Goal: Information Seeking & Learning: Learn about a topic

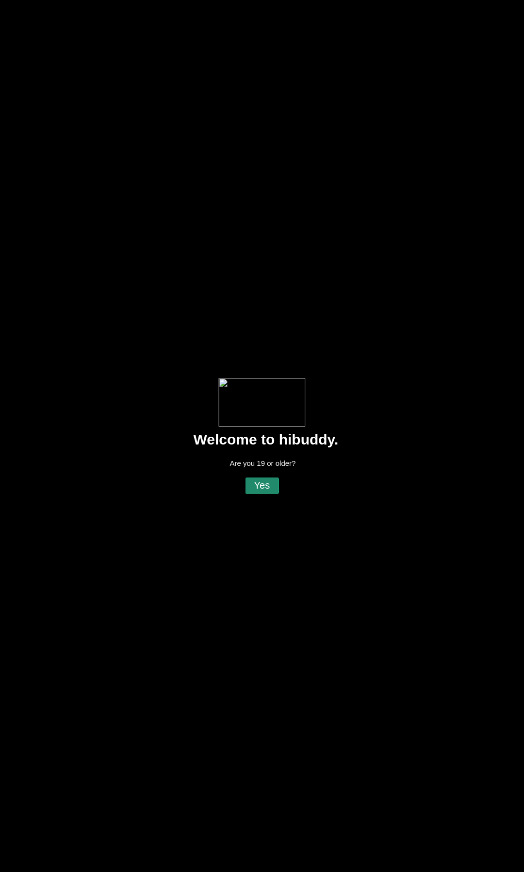
click at [261, 480] on flt-glass-pane at bounding box center [262, 436] width 524 height 872
click at [262, 487] on flt-glass-pane at bounding box center [262, 436] width 524 height 872
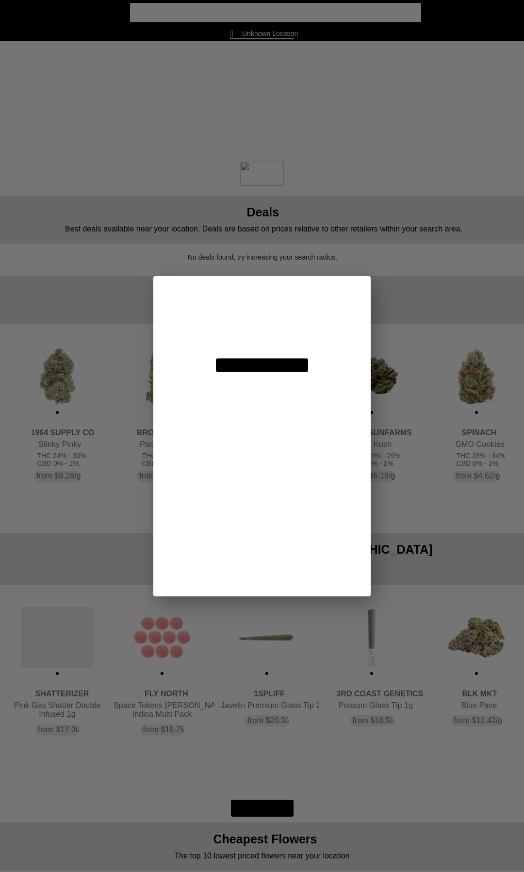
click at [270, 318] on flt-glass-pane at bounding box center [262, 436] width 524 height 872
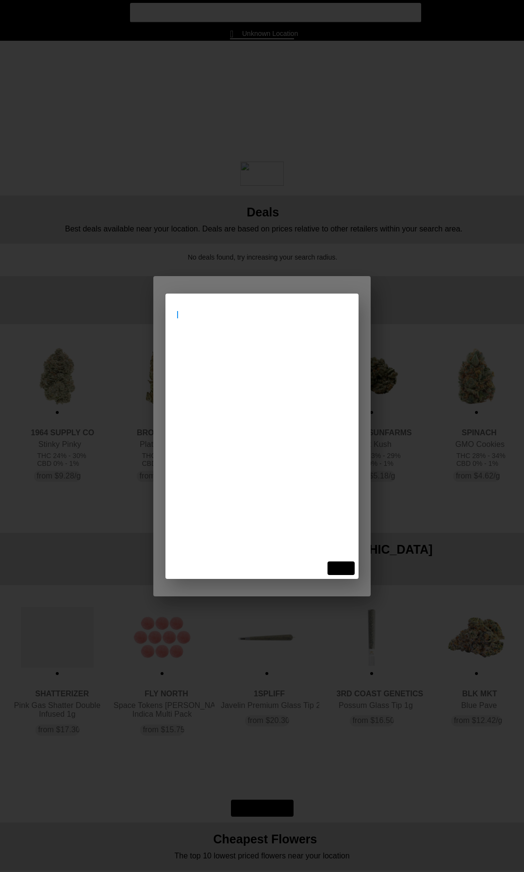
click at [262, 320] on flt-glass-pane at bounding box center [262, 436] width 524 height 872
type input "[STREET_ADDRESS]"
click at [228, 354] on flt-glass-pane at bounding box center [262, 436] width 524 height 872
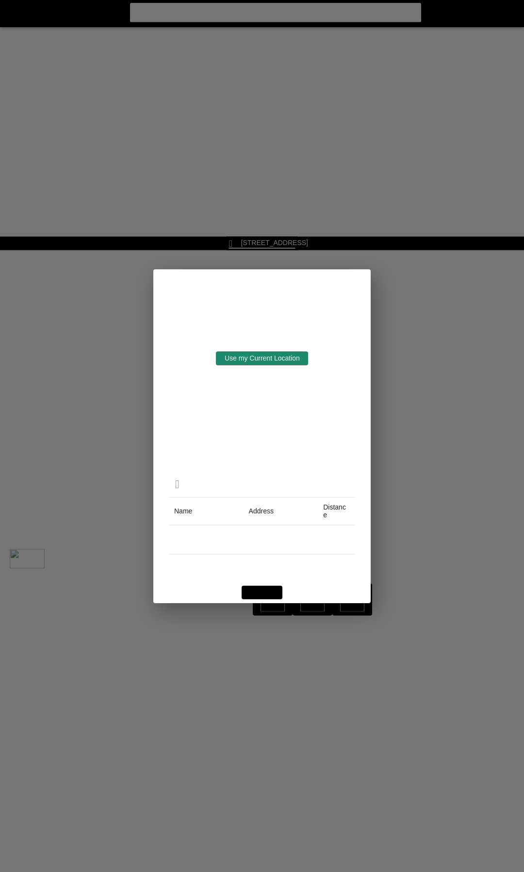
click at [253, 588] on flt-glass-pane at bounding box center [262, 436] width 524 height 872
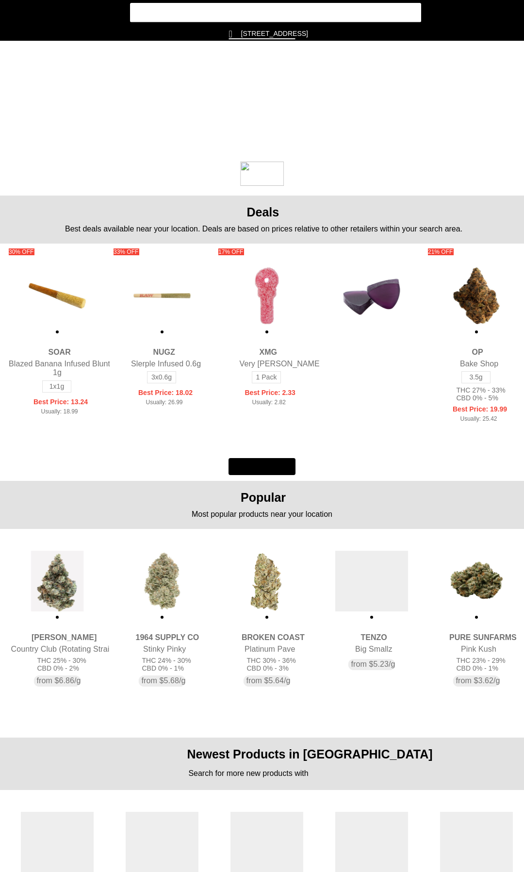
click at [15, 17] on flt-glass-pane at bounding box center [262, 436] width 524 height 872
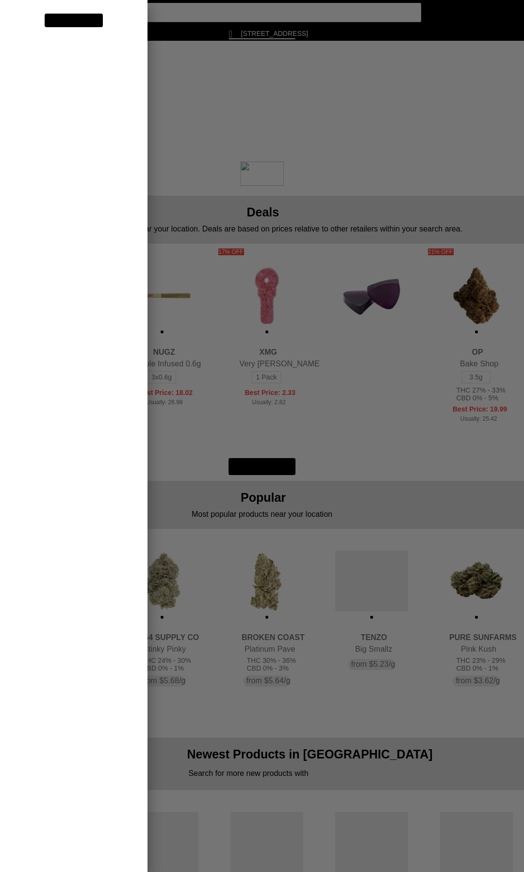
click at [68, 134] on flt-glass-pane at bounding box center [262, 436] width 524 height 872
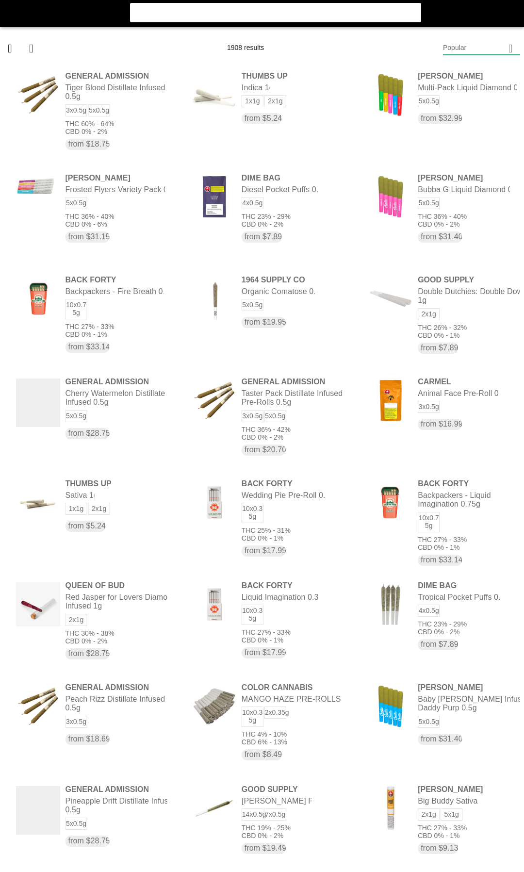
click at [500, 44] on flt-glass-pane at bounding box center [262, 436] width 524 height 872
click at [493, 75] on flt-glass-pane at bounding box center [262, 436] width 524 height 872
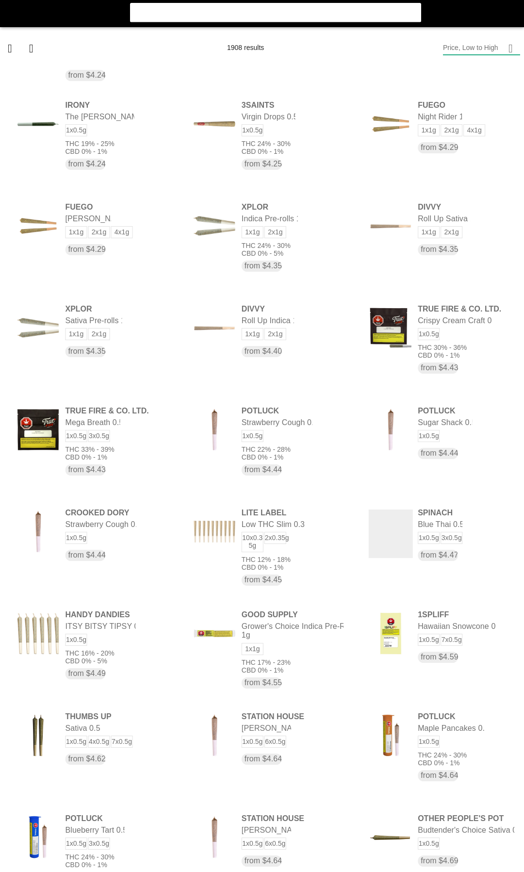
click at [307, 642] on flt-glass-pane at bounding box center [262, 436] width 524 height 872
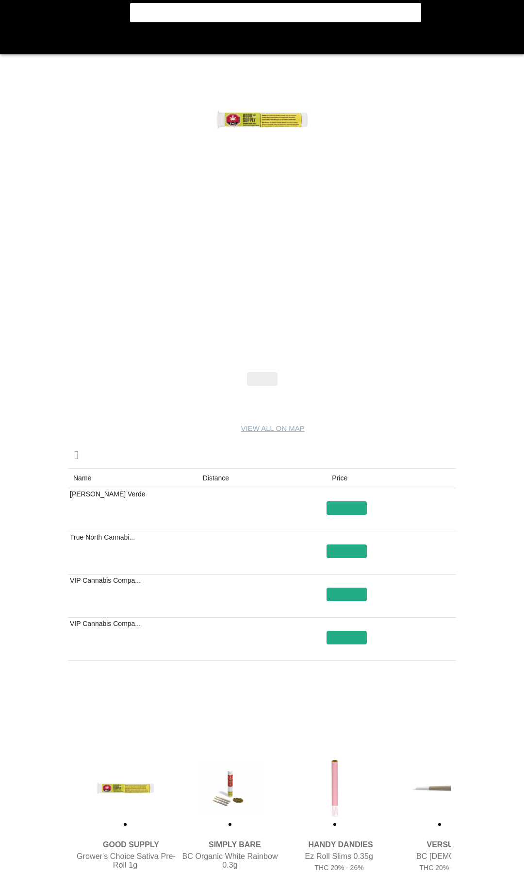
click at [221, 479] on flt-glass-pane at bounding box center [262, 436] width 524 height 872
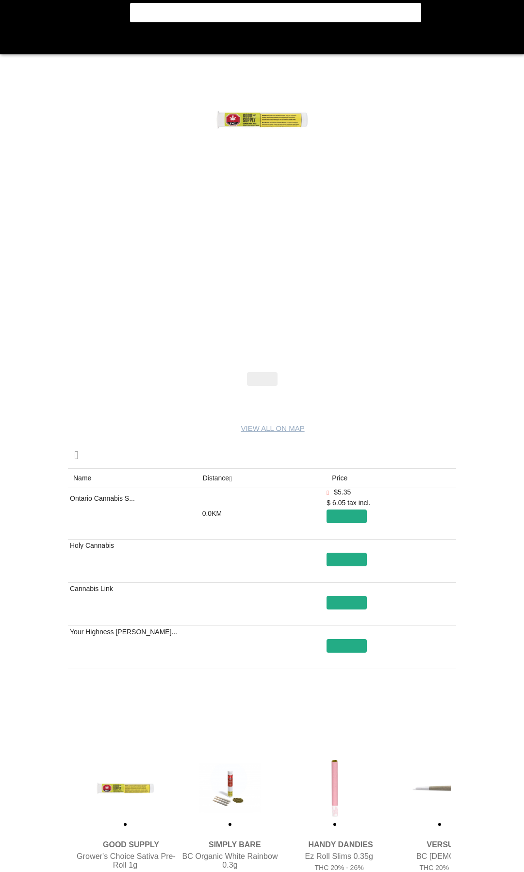
click at [15, 46] on flt-glass-pane at bounding box center [262, 436] width 524 height 872
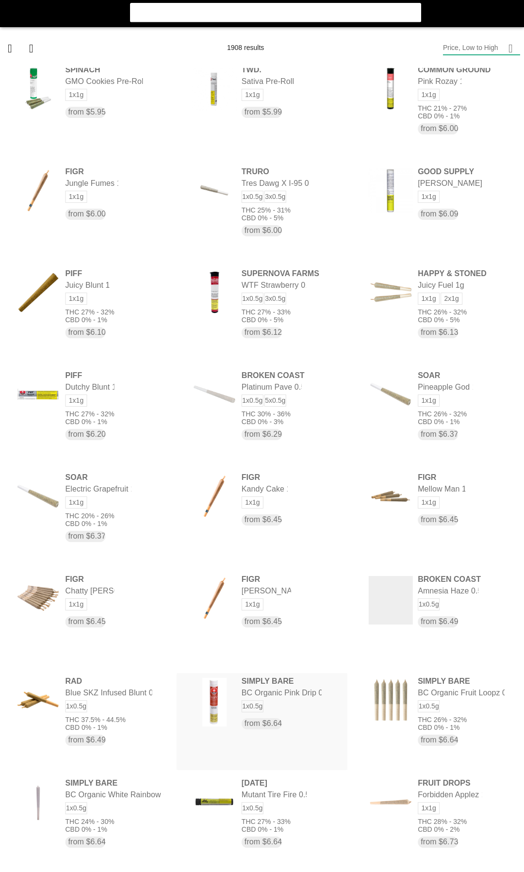
click at [291, 708] on flt-glass-pane at bounding box center [262, 436] width 524 height 872
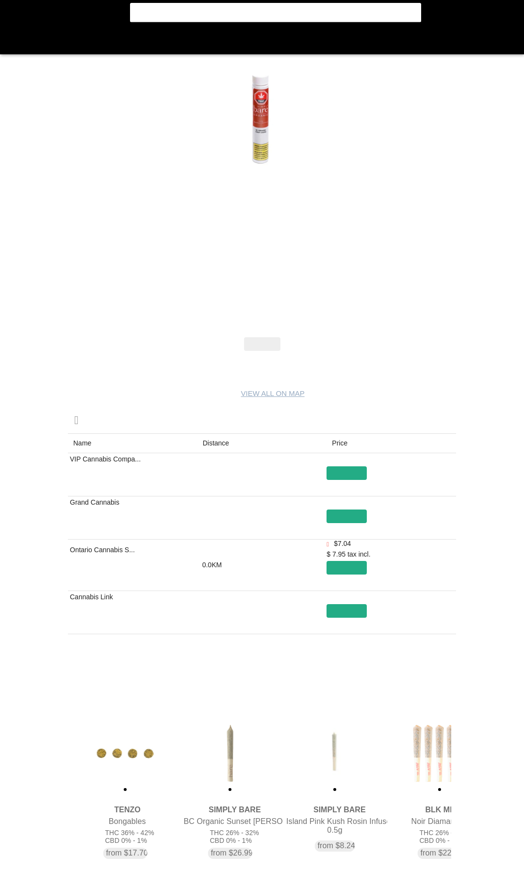
click at [220, 440] on flt-glass-pane at bounding box center [262, 436] width 524 height 872
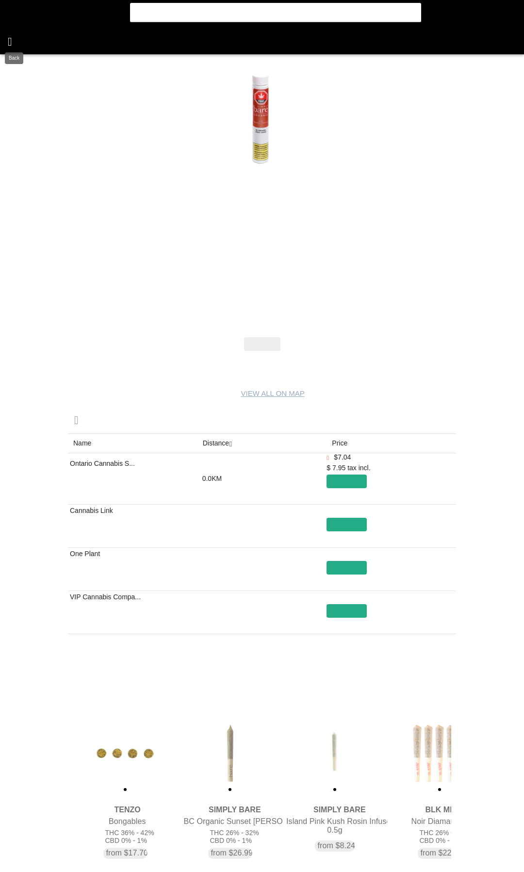
click at [10, 43] on flt-glass-pane at bounding box center [262, 436] width 524 height 872
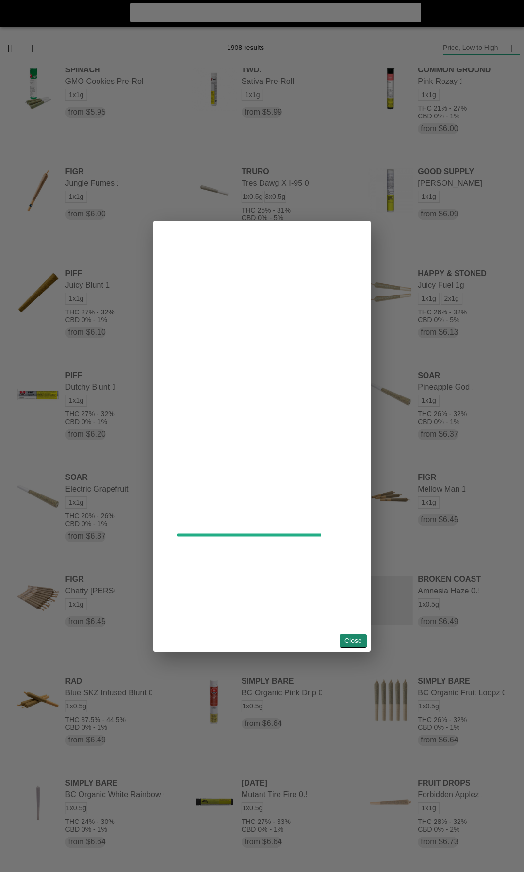
click at [355, 641] on flt-glass-pane at bounding box center [262, 436] width 524 height 872
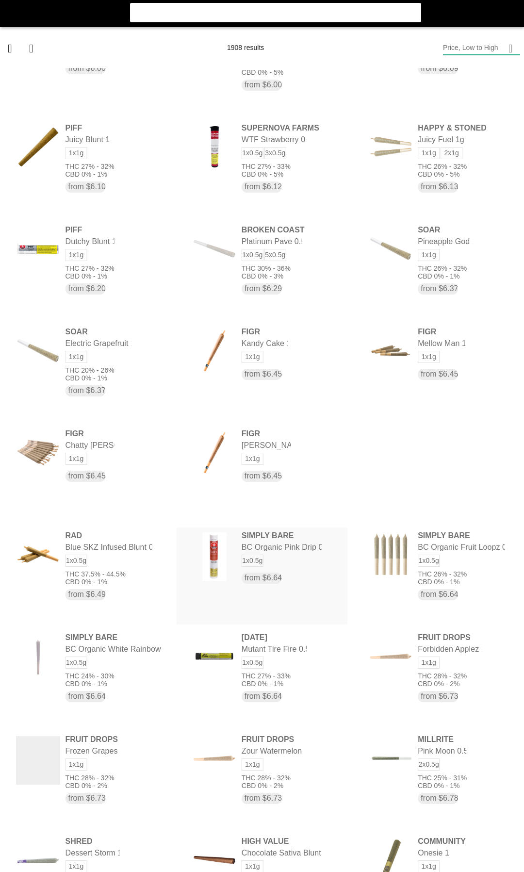
click at [277, 560] on flt-glass-pane at bounding box center [262, 436] width 524 height 872
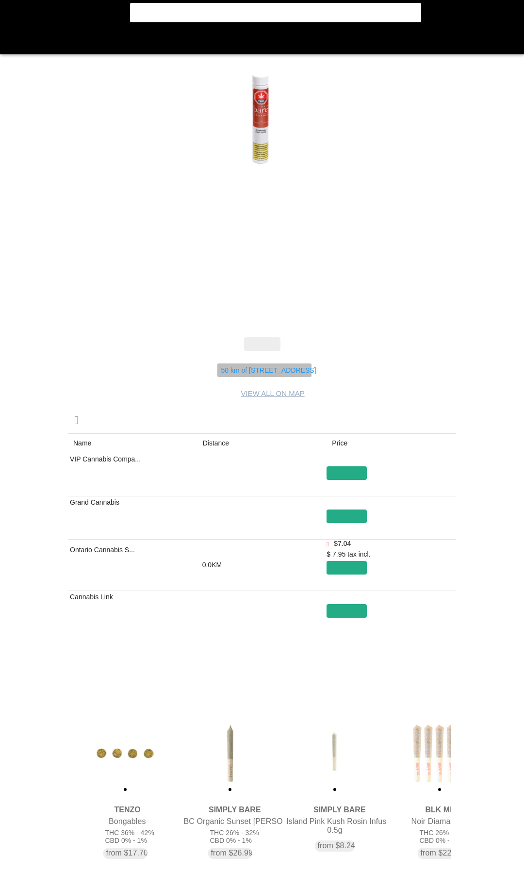
click at [271, 375] on flt-glass-pane at bounding box center [262, 436] width 524 height 872
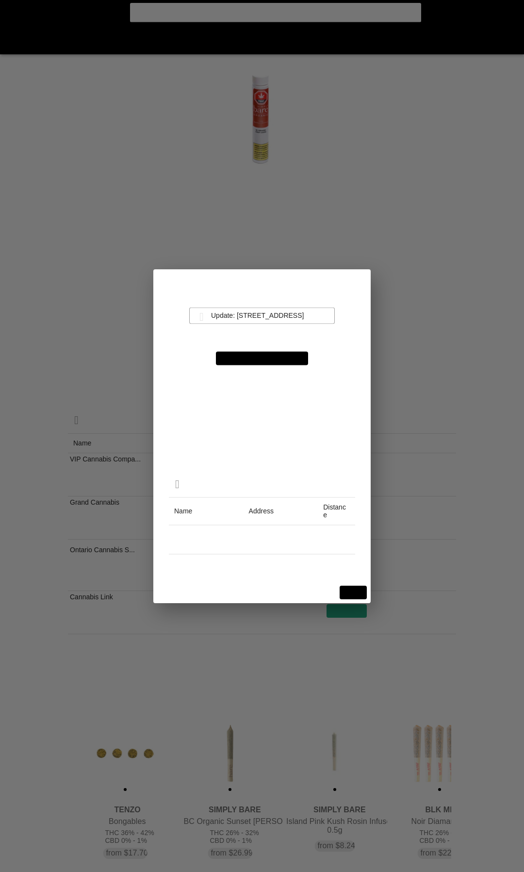
click at [258, 313] on flt-glass-pane at bounding box center [262, 436] width 524 height 872
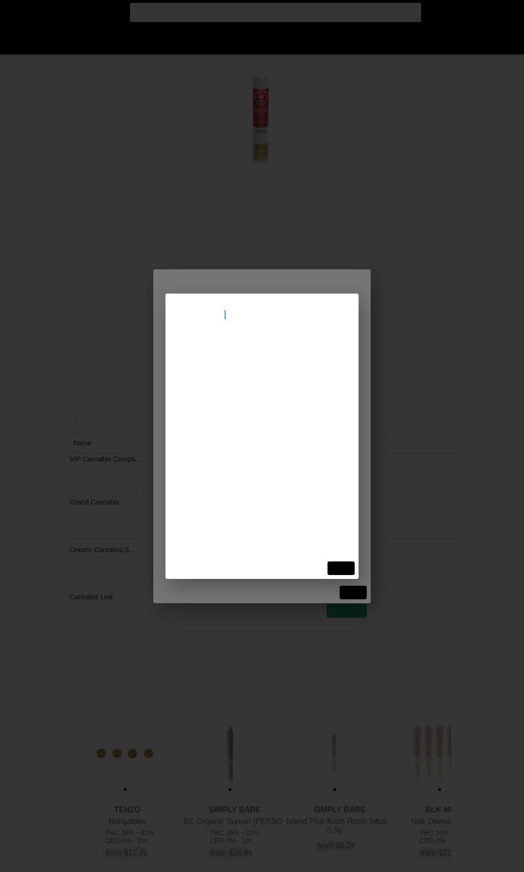
type input "70 temperance st"
click at [252, 356] on flt-glass-pane at bounding box center [262, 436] width 524 height 872
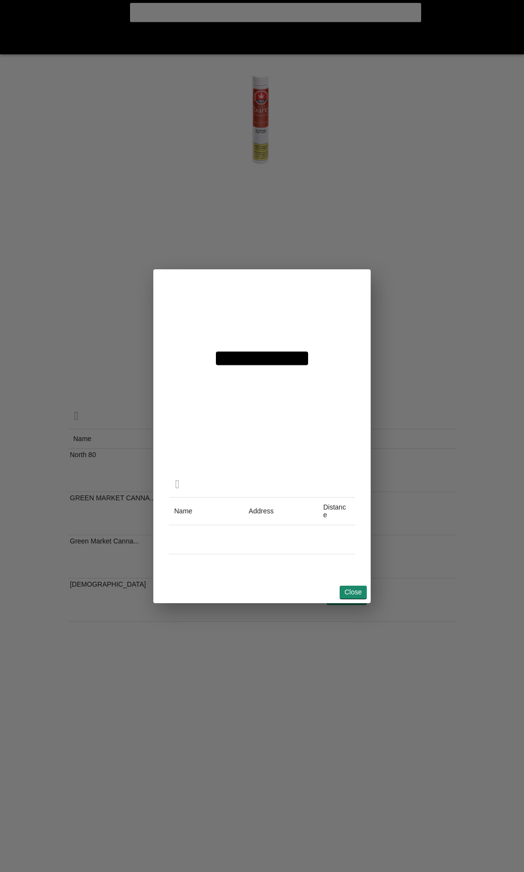
click at [353, 585] on flt-glass-pane at bounding box center [262, 436] width 524 height 872
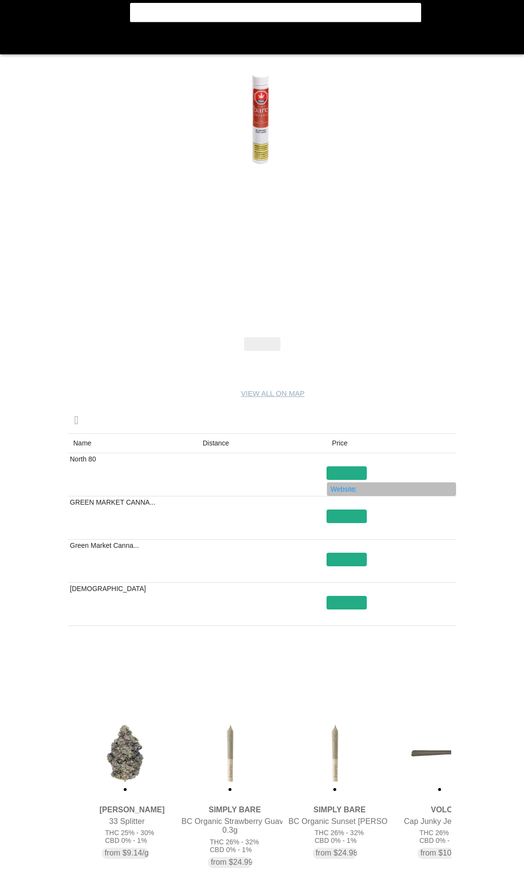
click at [347, 487] on flt-glass-pane at bounding box center [262, 436] width 524 height 872
